Goal: Register for event/course

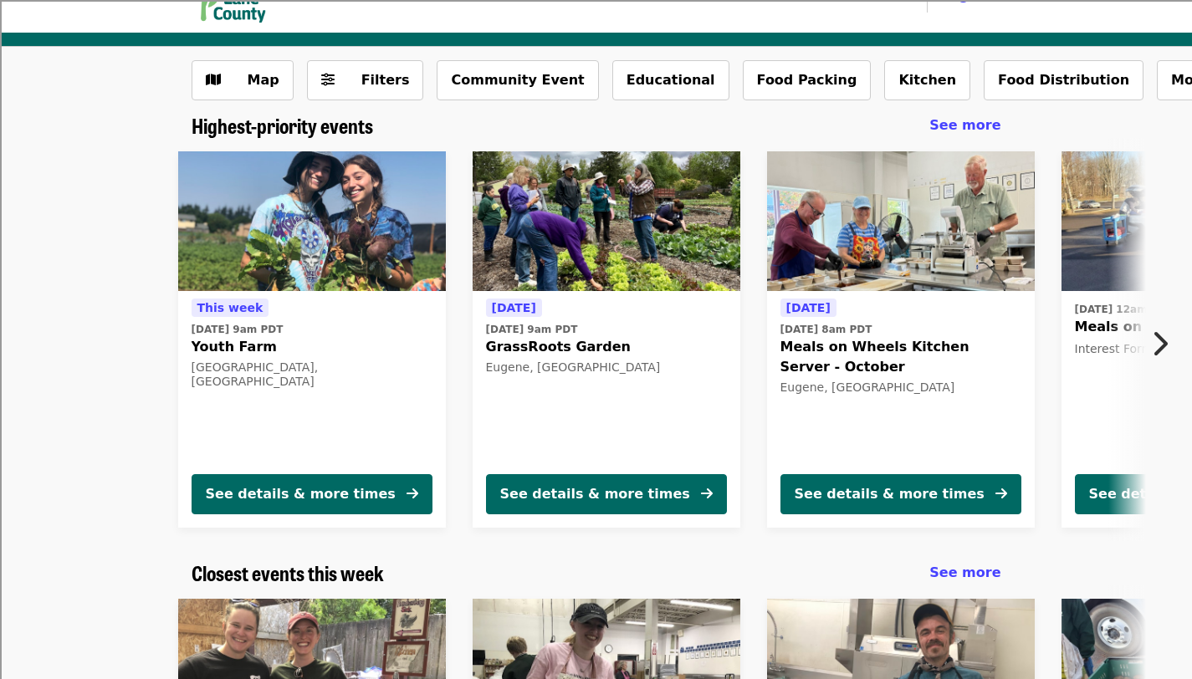
scroll to position [45, 0]
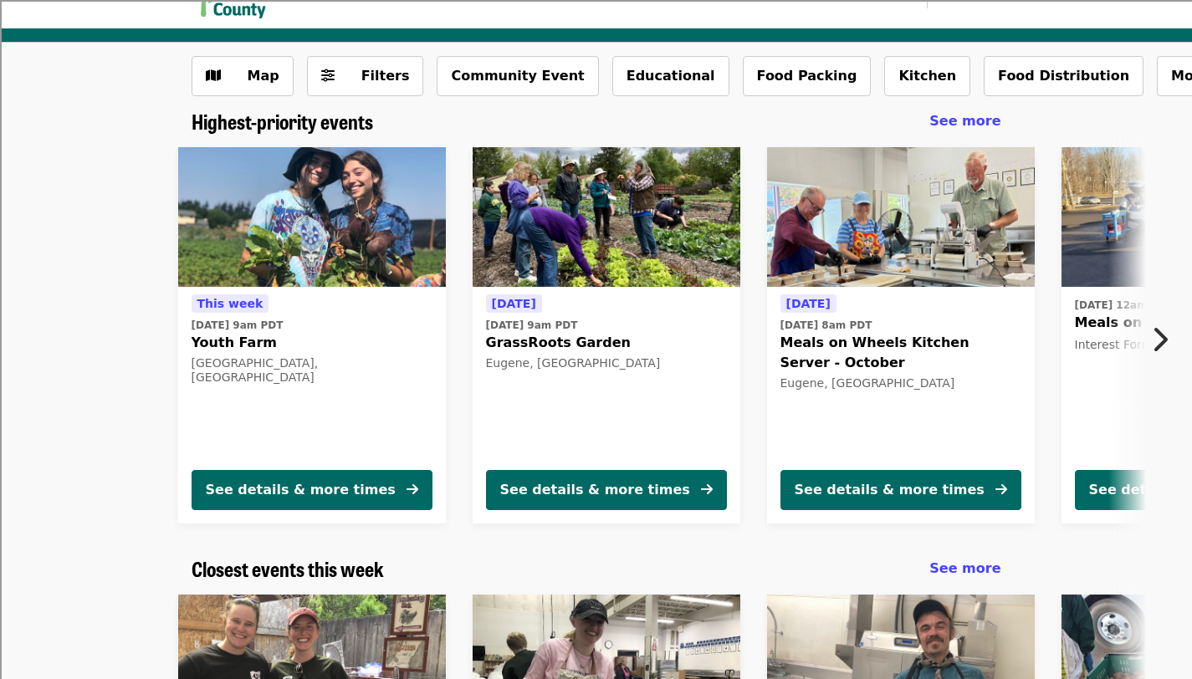
click at [1168, 343] on button "Next item" at bounding box center [1164, 339] width 55 height 47
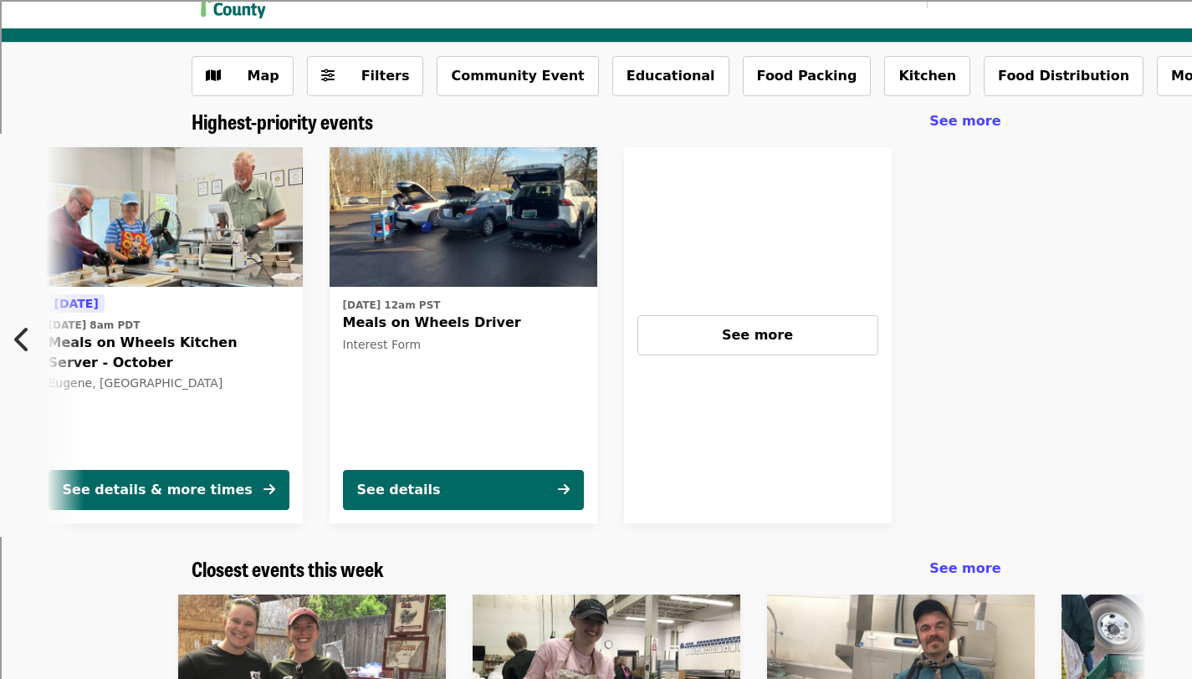
scroll to position [0, 743]
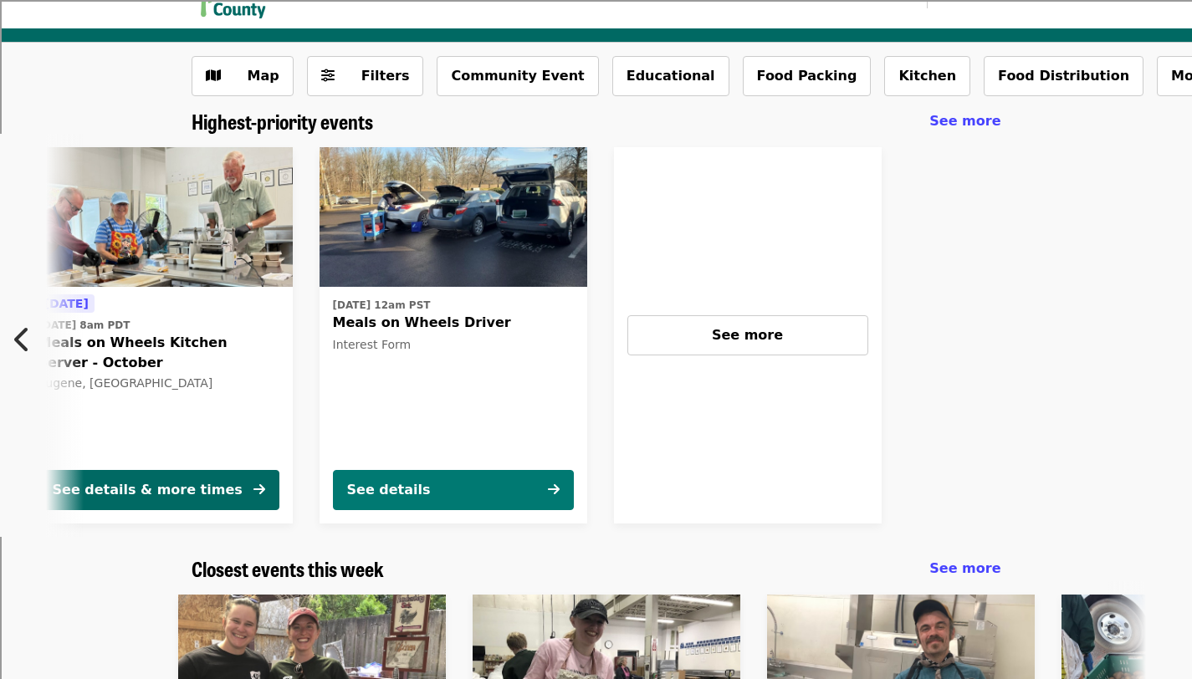
click at [452, 488] on button "See details" at bounding box center [453, 490] width 241 height 40
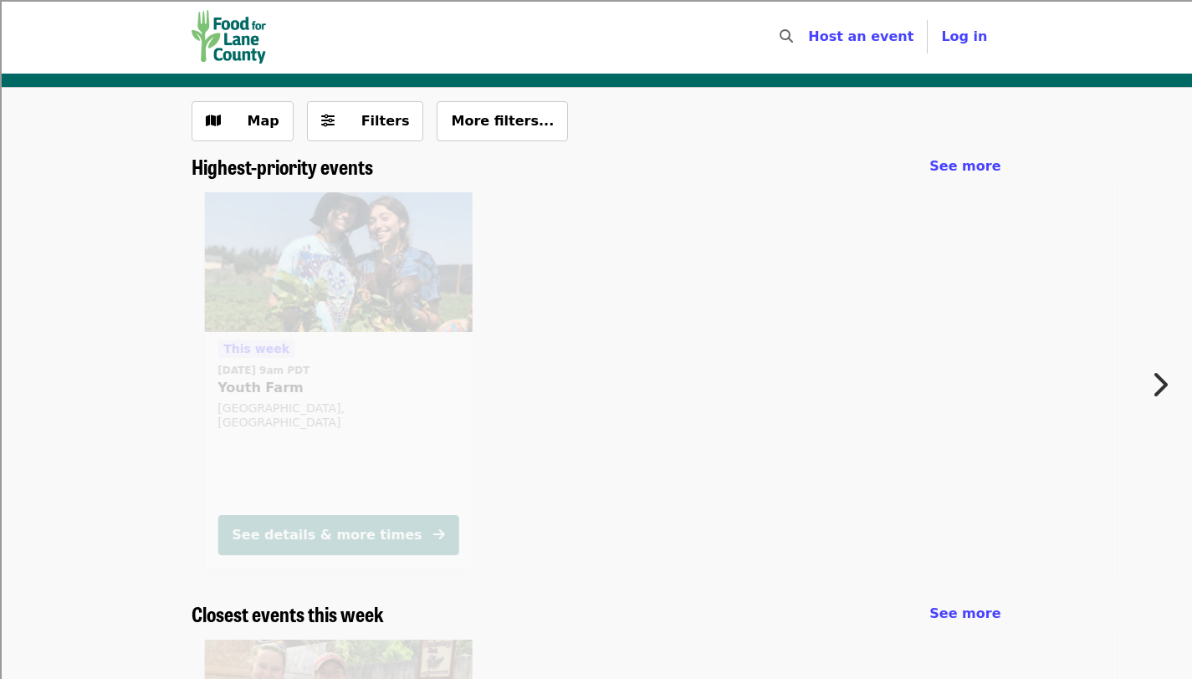
scroll to position [45, 0]
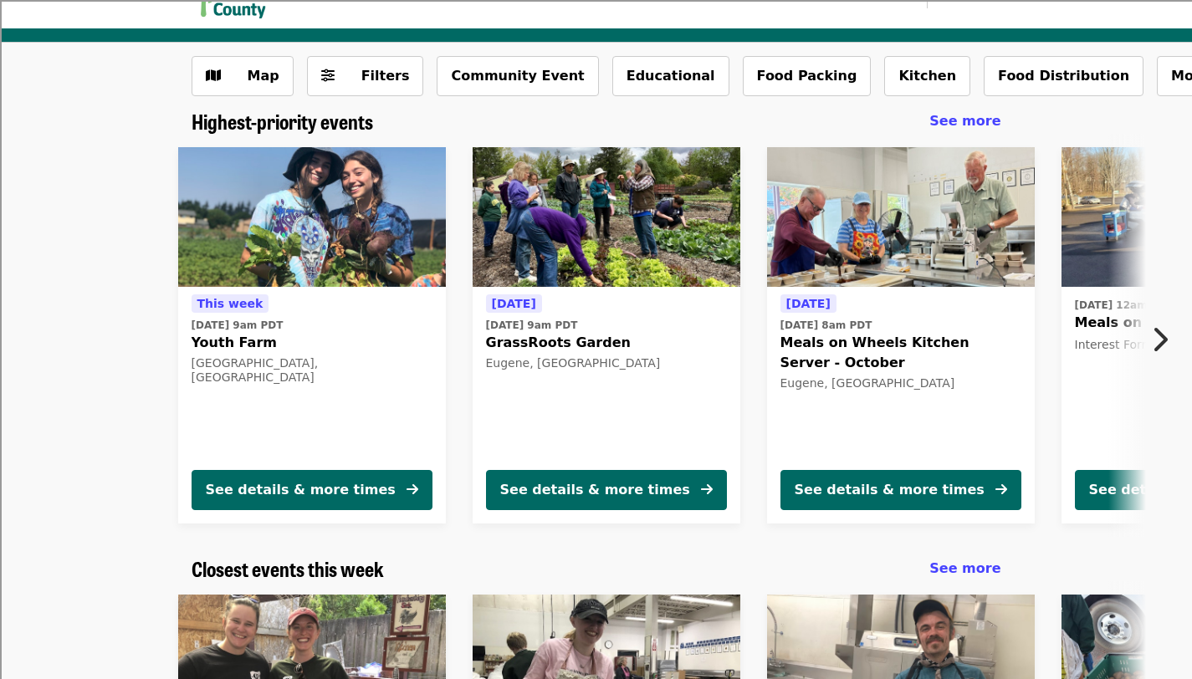
click at [1154, 334] on icon "chevron-right icon" at bounding box center [1159, 340] width 17 height 32
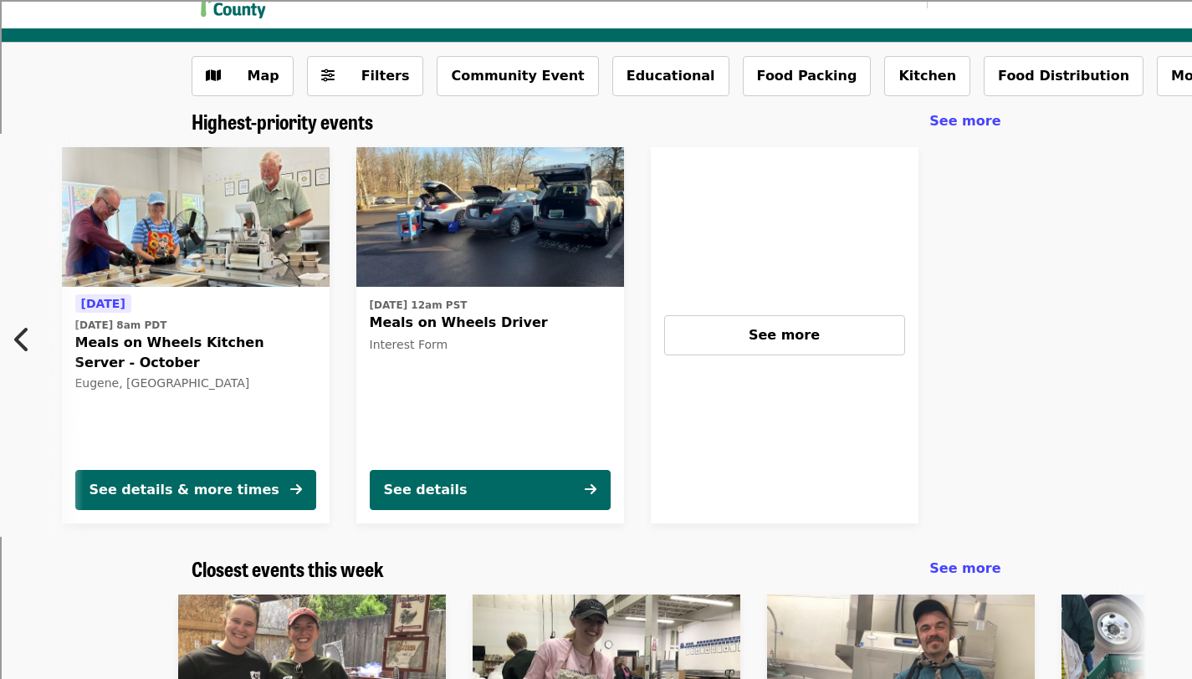
scroll to position [0, 743]
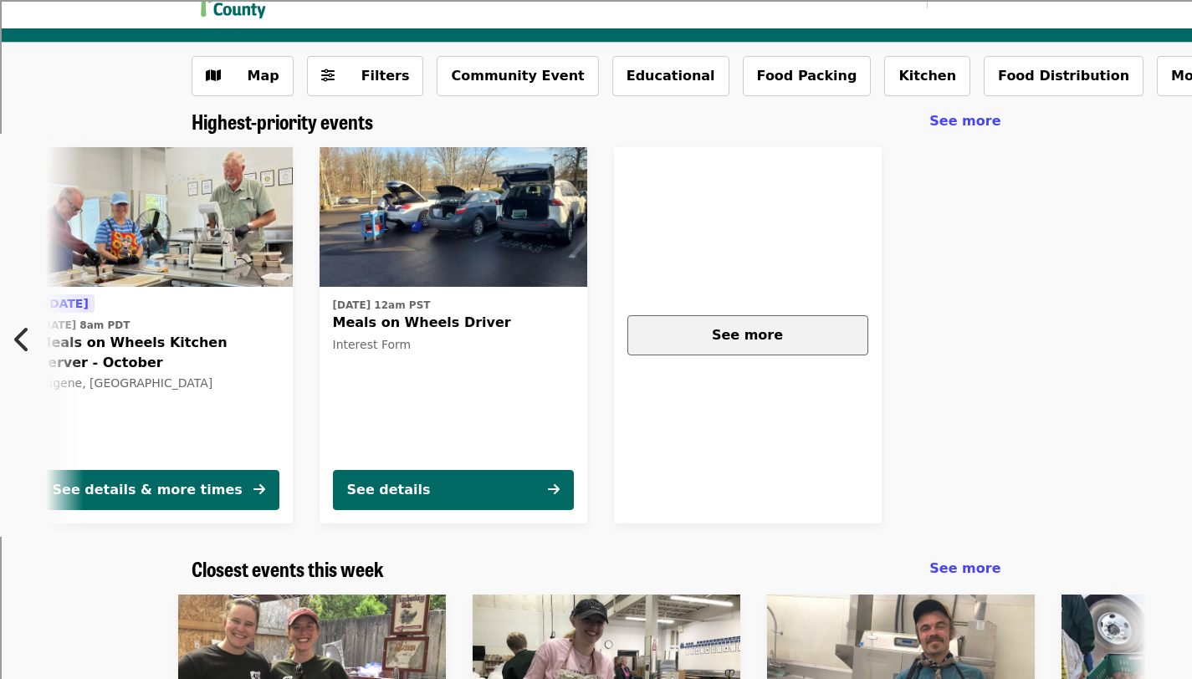
click at [816, 344] on div "See more" at bounding box center [748, 335] width 212 height 20
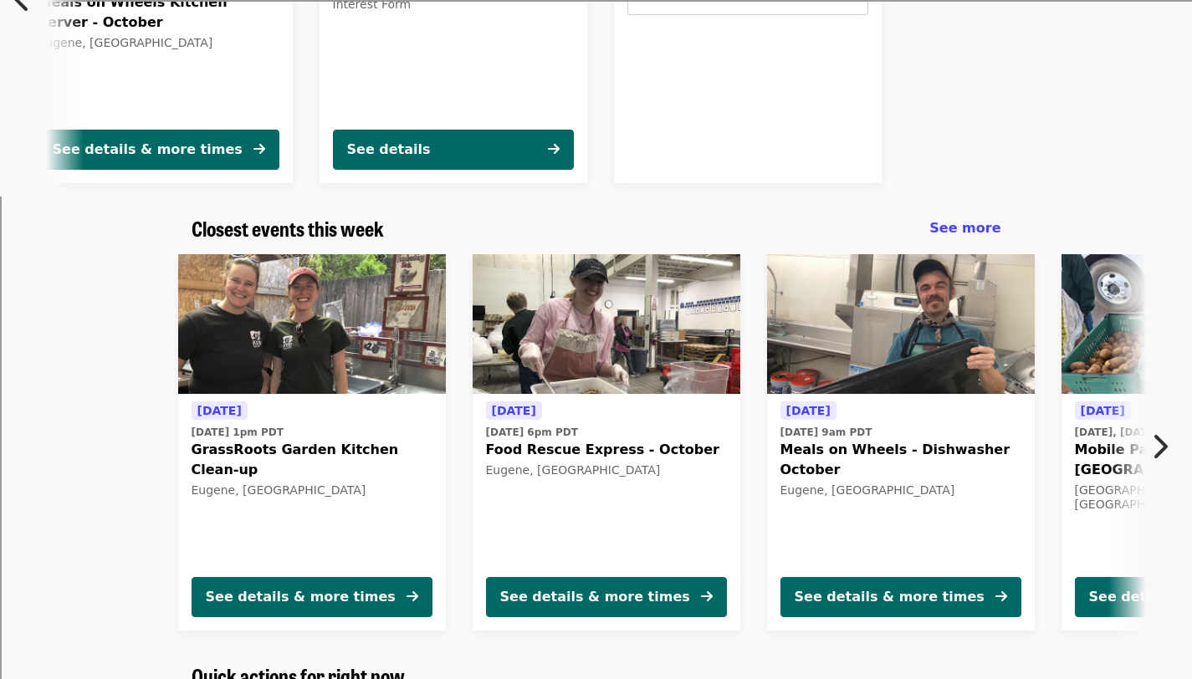
scroll to position [388, 0]
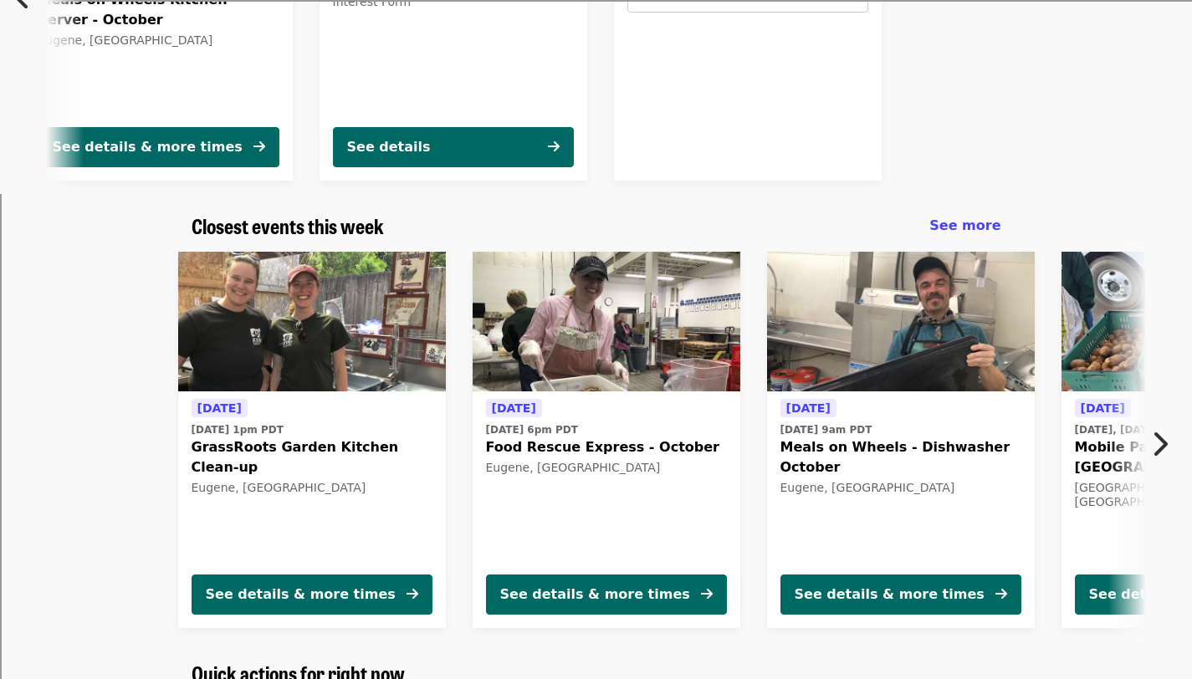
click at [1164, 448] on icon "chevron-right icon" at bounding box center [1159, 444] width 17 height 32
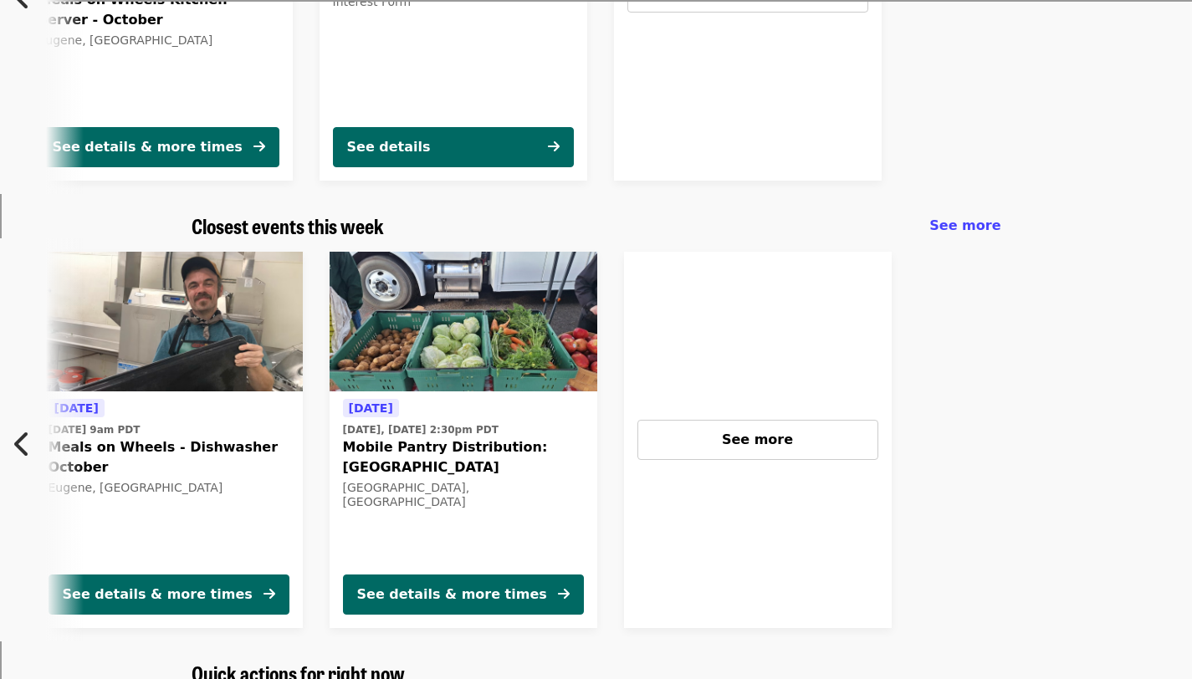
scroll to position [0, 743]
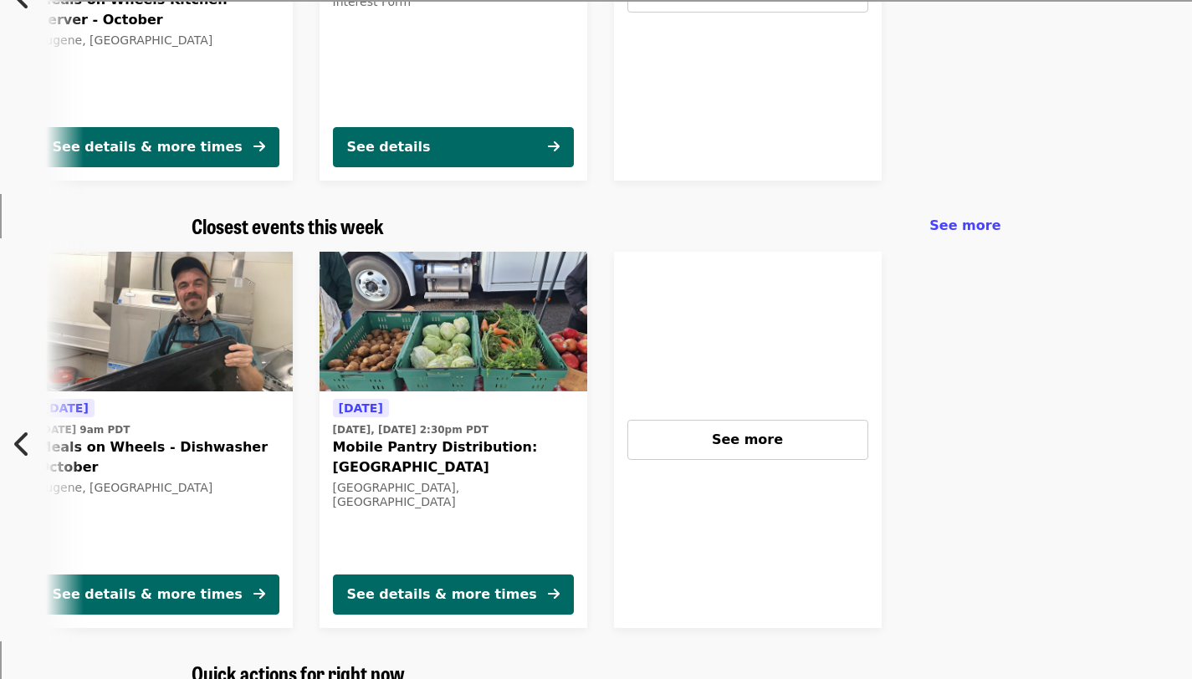
click at [11, 445] on button "Previous item" at bounding box center [27, 444] width 55 height 47
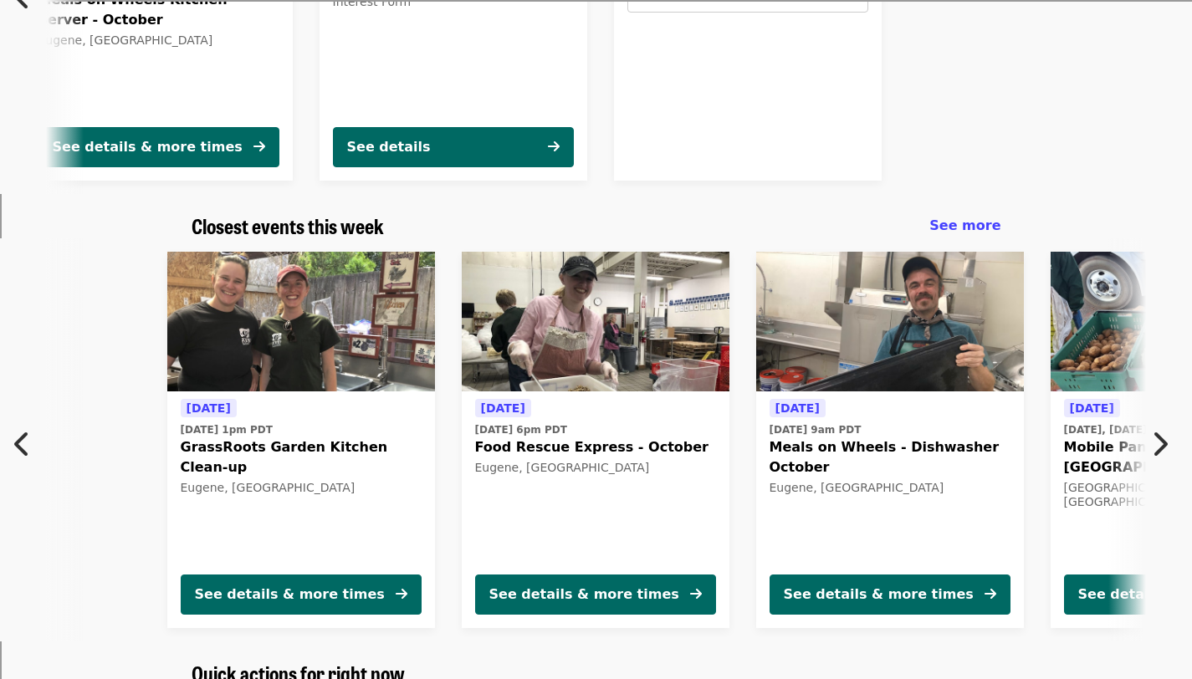
scroll to position [0, 0]
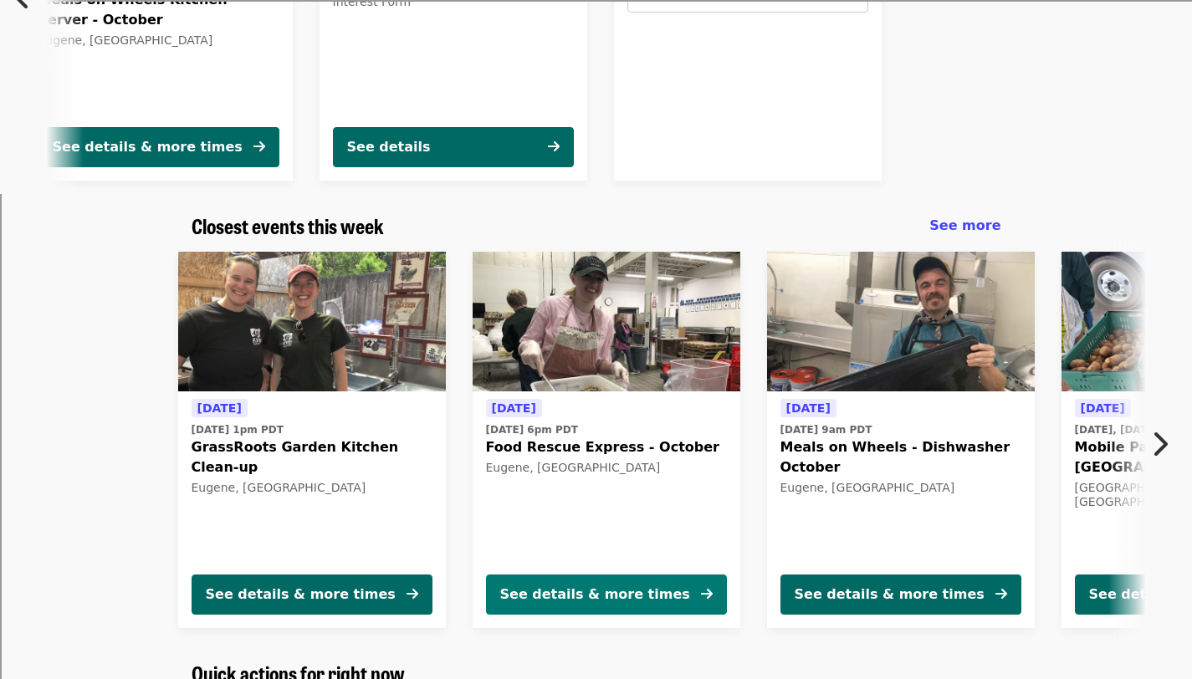
click at [663, 590] on button "See details & more times" at bounding box center [606, 595] width 241 height 40
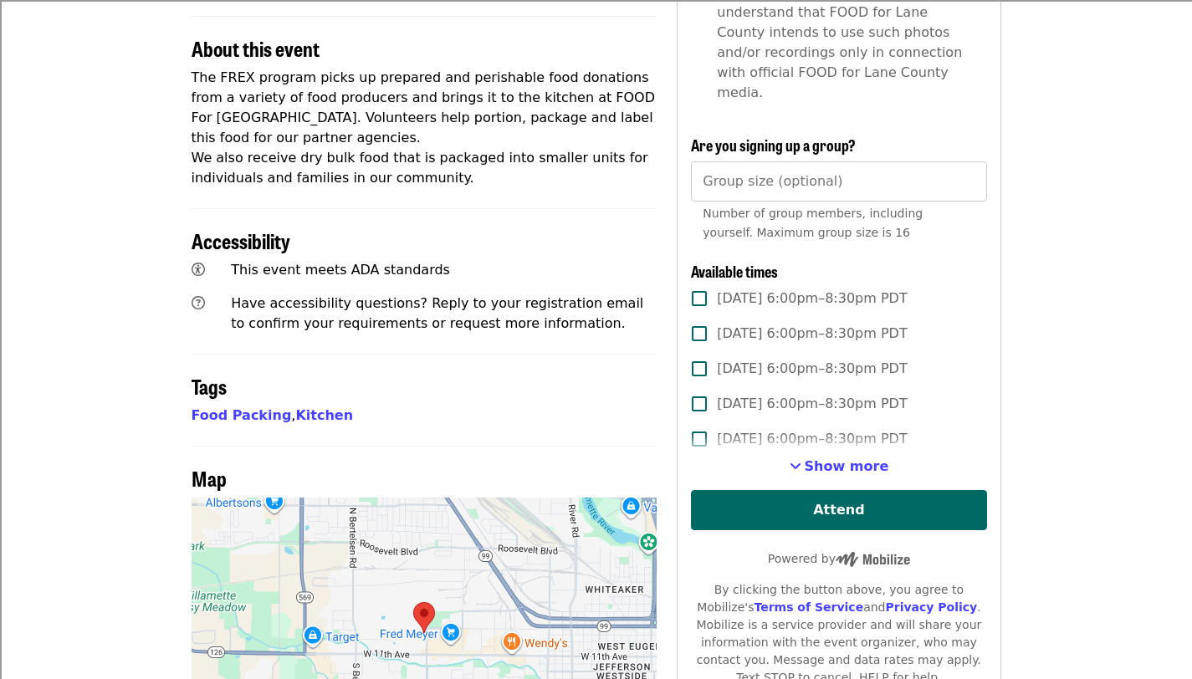
scroll to position [598, 0]
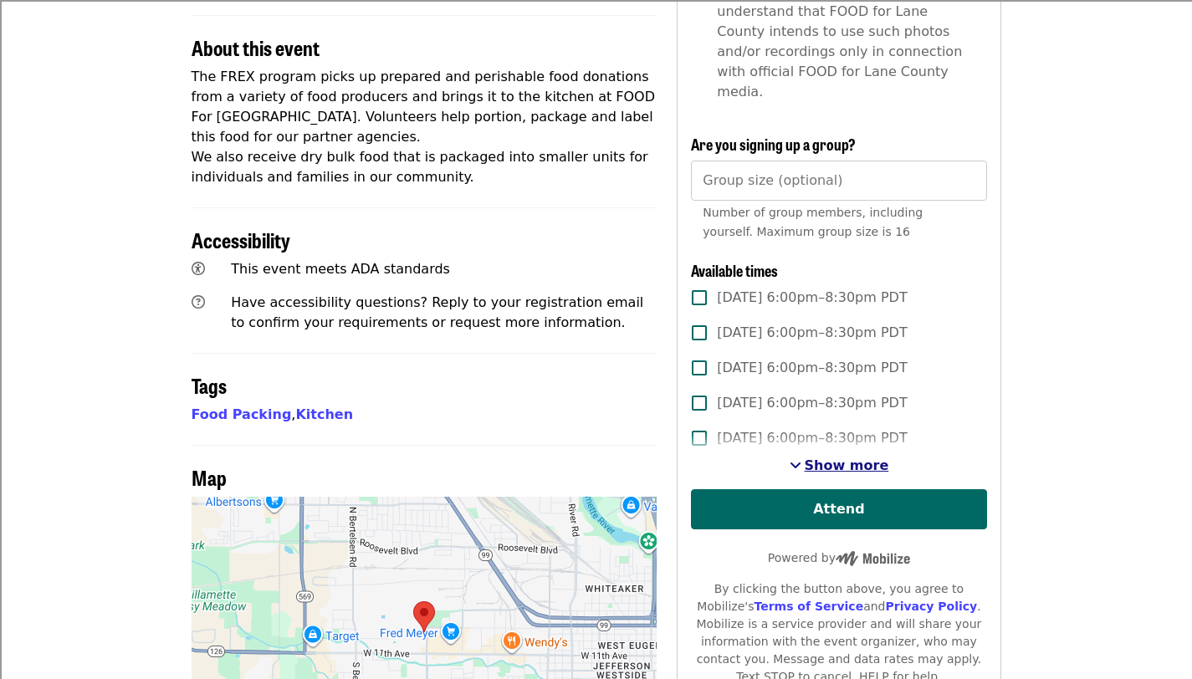
click at [798, 458] on span "See more timeslots" at bounding box center [796, 464] width 12 height 13
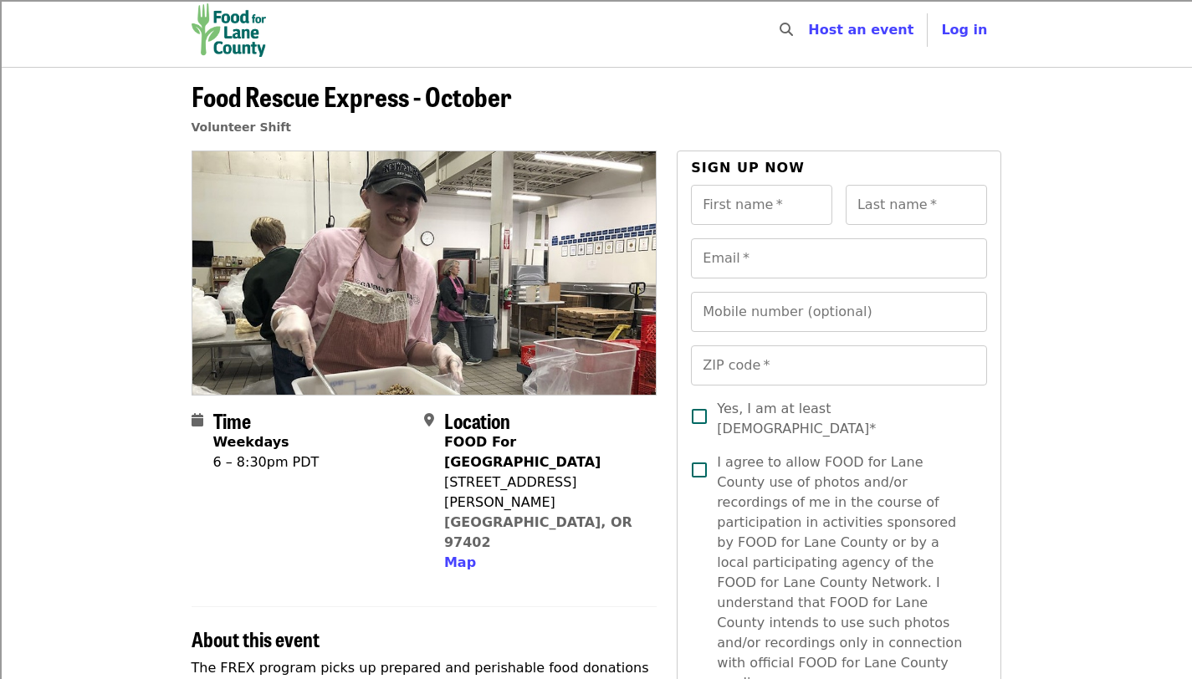
scroll to position [4, 0]
